Goal: Task Accomplishment & Management: Complete application form

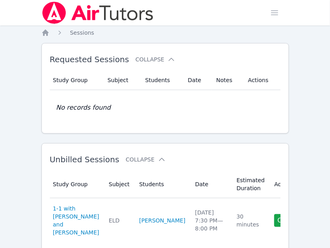
click at [82, 13] on img at bounding box center [97, 13] width 113 height 22
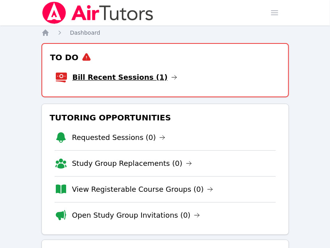
click at [96, 77] on link "Bill Recent Sessions (1)" at bounding box center [124, 77] width 105 height 11
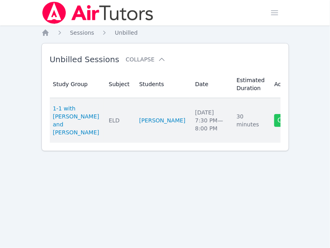
click at [274, 121] on link "Complete" at bounding box center [293, 120] width 38 height 13
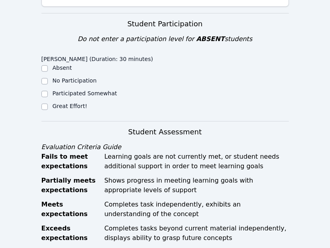
scroll to position [216, 0]
click at [64, 103] on label "Great Effort!" at bounding box center [70, 106] width 35 height 6
click at [48, 104] on input "Great Effort!" at bounding box center [44, 107] width 6 height 6
checkbox input "true"
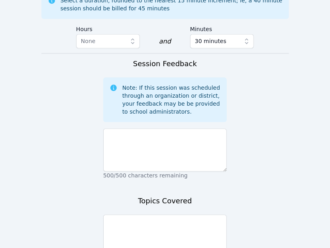
scroll to position [585, 0]
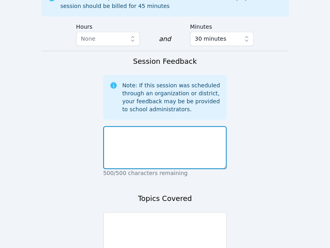
click at [146, 150] on textarea at bounding box center [165, 147] width 124 height 43
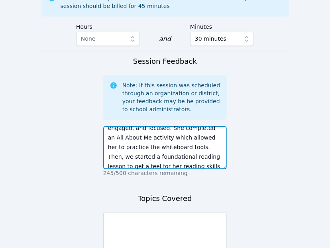
scroll to position [19, 0]
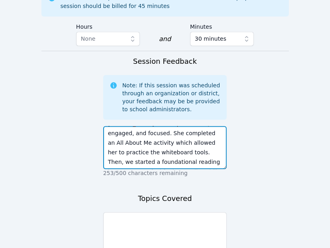
type textarea "It was a pleasure meeting [PERSON_NAME]! She is personable, engaged, and focuse…"
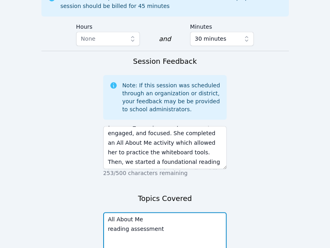
scroll to position [656, 0]
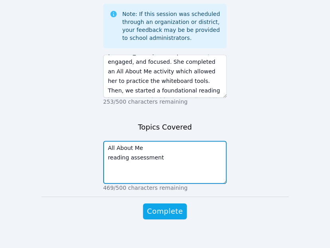
type textarea "All About Me reading assessment"
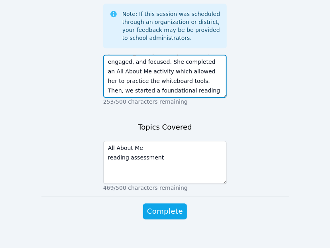
click at [143, 74] on textarea "It was a pleasure meeting [PERSON_NAME]! She is personable, engaged, and focuse…" at bounding box center [165, 76] width 124 height 43
type textarea "It was a pleasure meeting [PERSON_NAME]! She is personable, engaged, and focuse…"
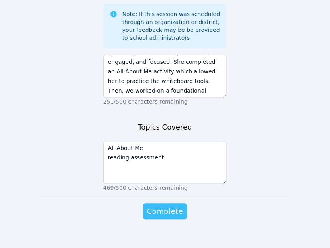
click at [176, 205] on span "Complete" at bounding box center [165, 210] width 36 height 11
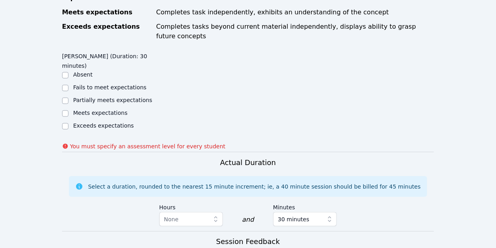
scroll to position [437, 0]
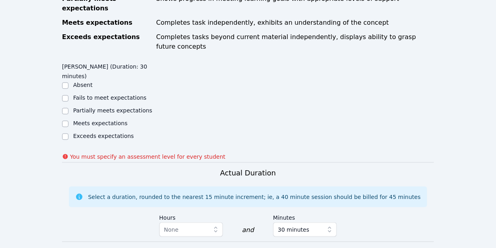
click at [115, 120] on label "Meets expectations" at bounding box center [100, 123] width 55 height 6
click at [68, 121] on input "Meets expectations" at bounding box center [65, 124] width 6 height 6
checkbox input "true"
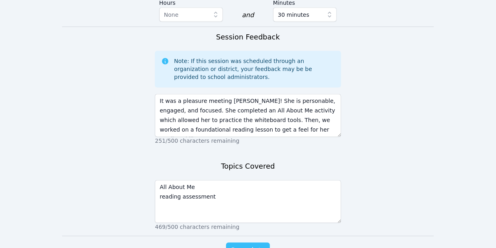
click at [249, 245] on span "Complete" at bounding box center [248, 250] width 36 height 11
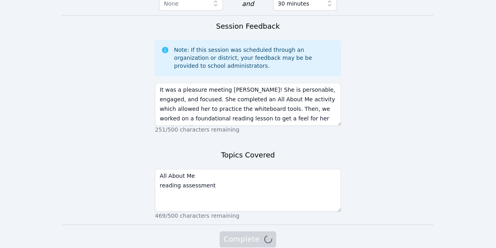
scroll to position [641, 0]
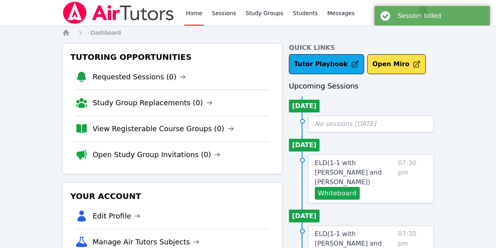
click at [130, 8] on img at bounding box center [118, 13] width 113 height 22
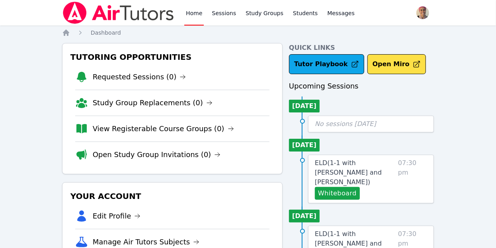
click at [130, 8] on img at bounding box center [118, 13] width 113 height 22
